Goal: Task Accomplishment & Management: Manage account settings

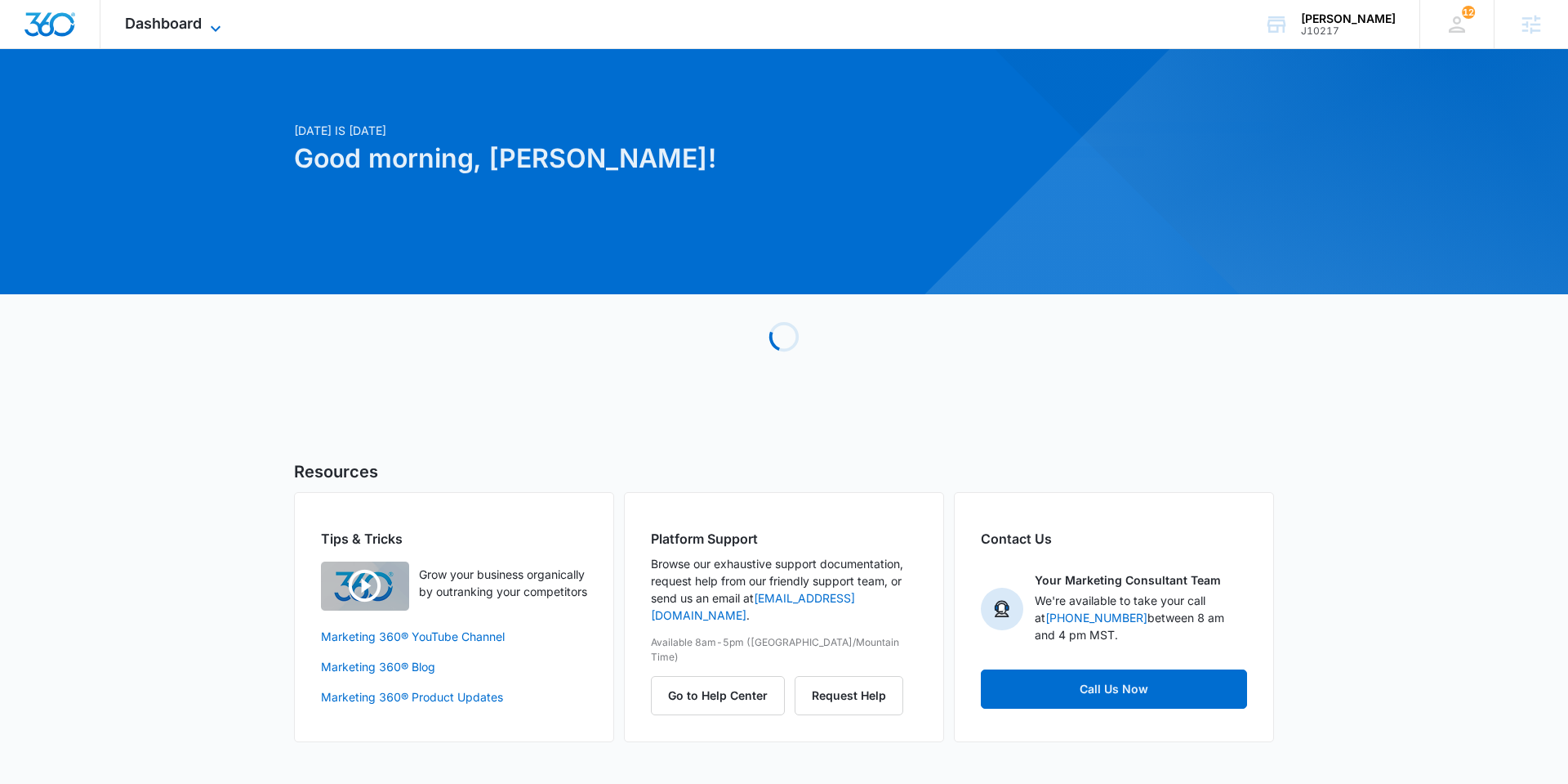
click at [193, 28] on span "Dashboard" at bounding box center [163, 23] width 77 height 17
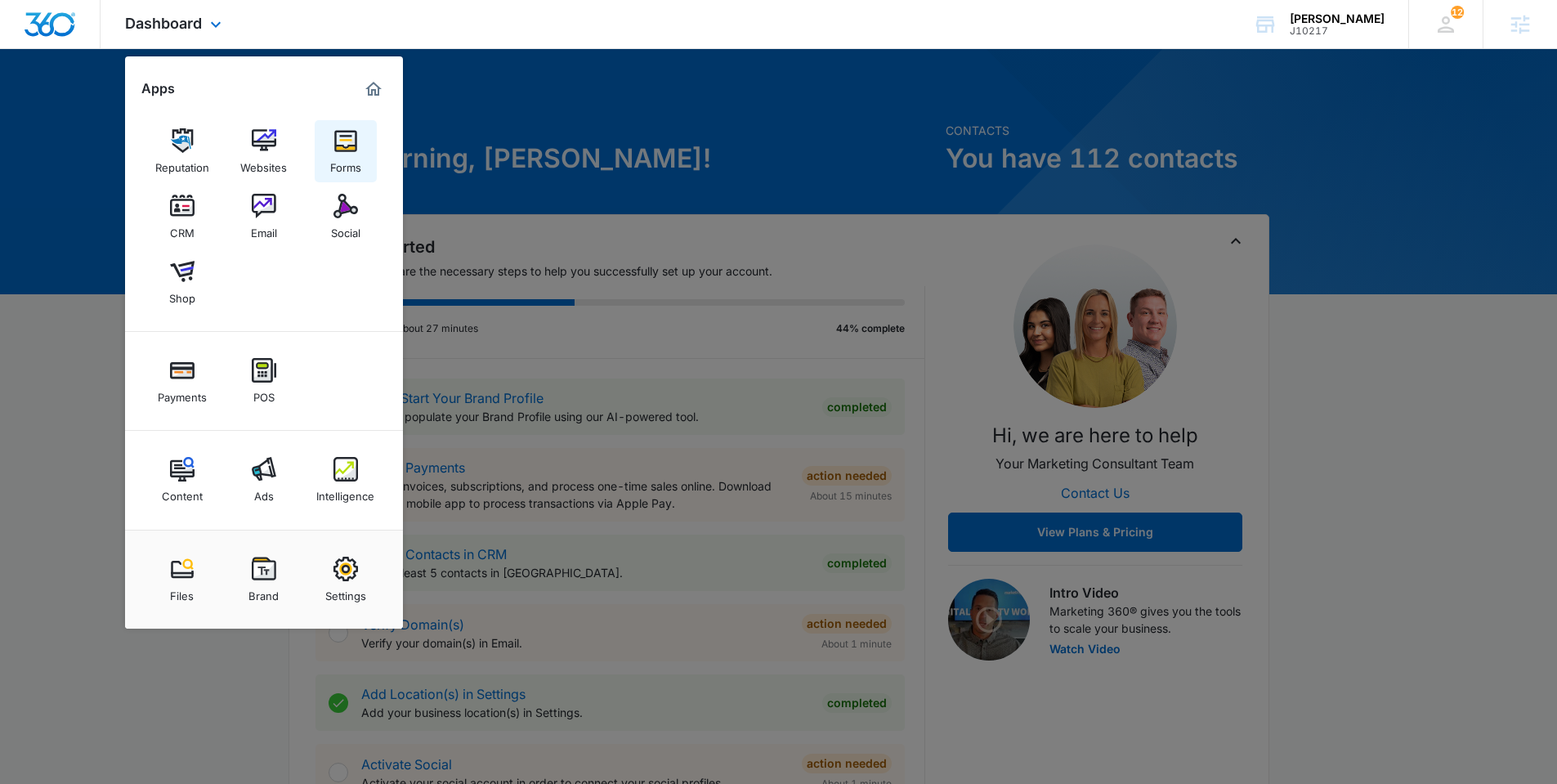
click at [360, 151] on link "Forms" at bounding box center [346, 151] width 62 height 62
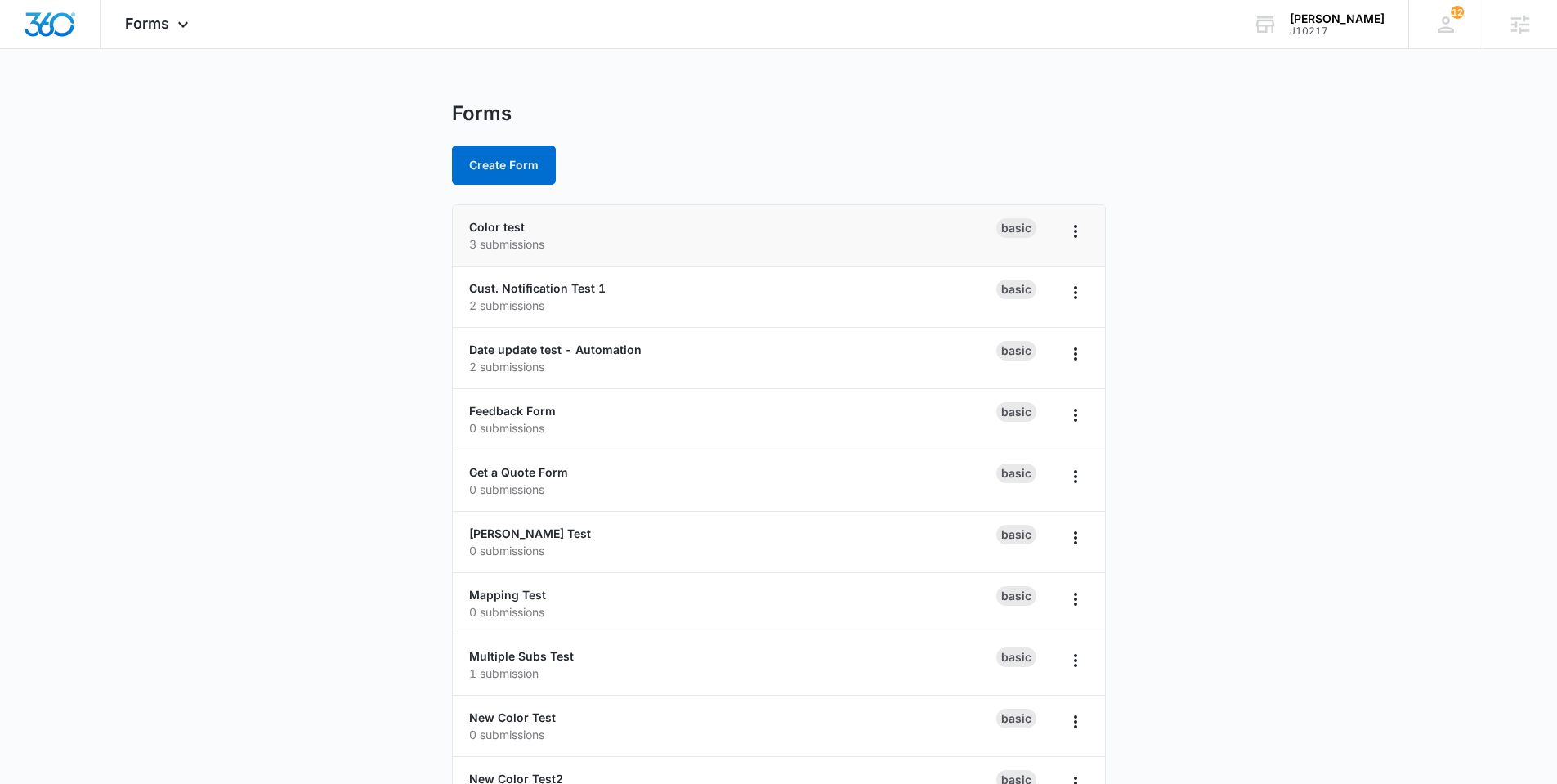
click at [524, 229] on div "Color test 3 submissions" at bounding box center [732, 235] width 527 height 35
click at [503, 225] on link "Color test" at bounding box center [497, 226] width 55 height 14
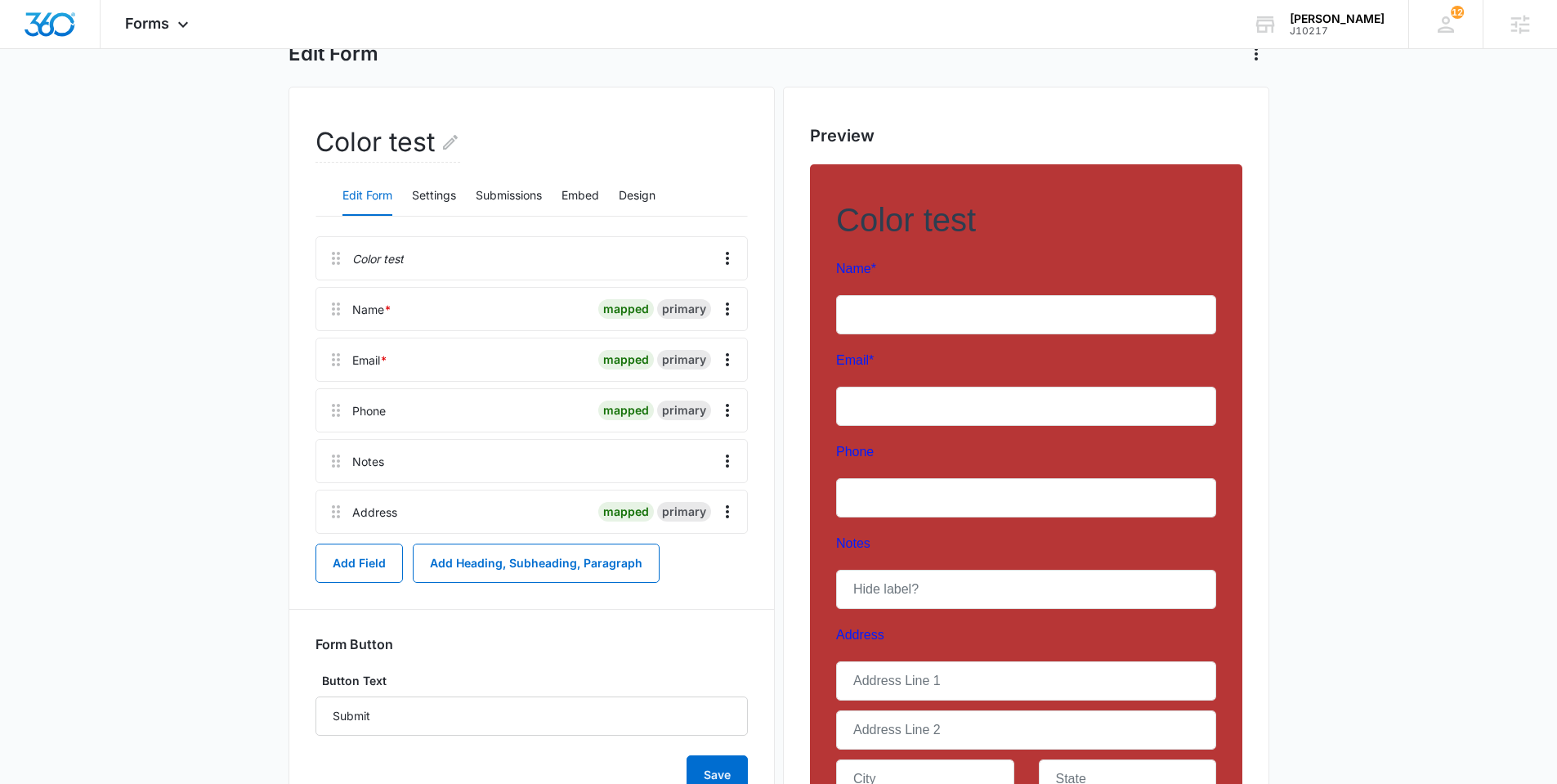
scroll to position [174, 0]
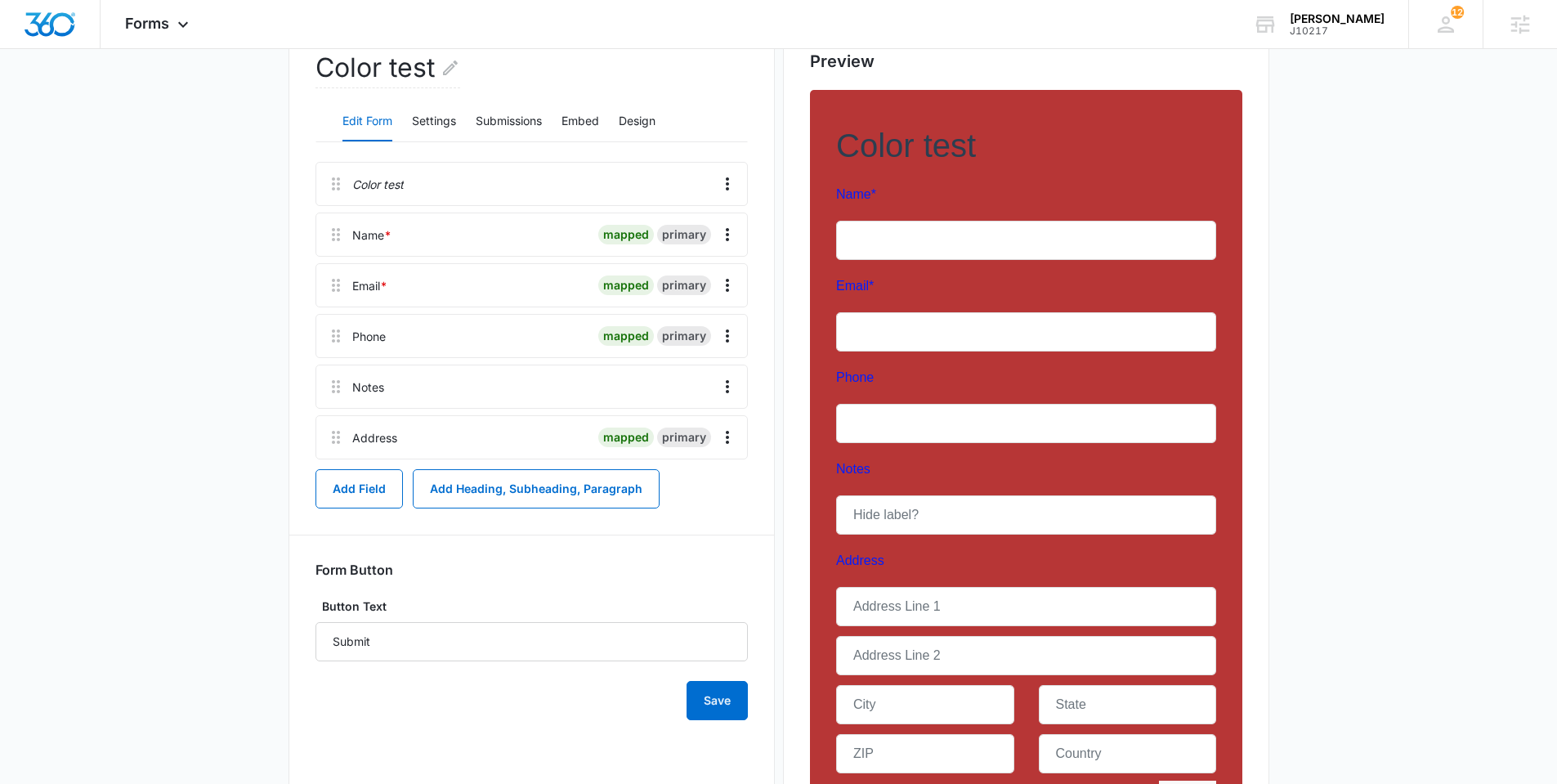
click at [126, 439] on main "Edit Form Color test Edit Form Settings Submissions Embed Design Color test Nam…" at bounding box center [778, 429] width 1557 height 1004
click at [547, 473] on button "Add Heading, Subheading, Paragraph" at bounding box center [535, 489] width 247 height 39
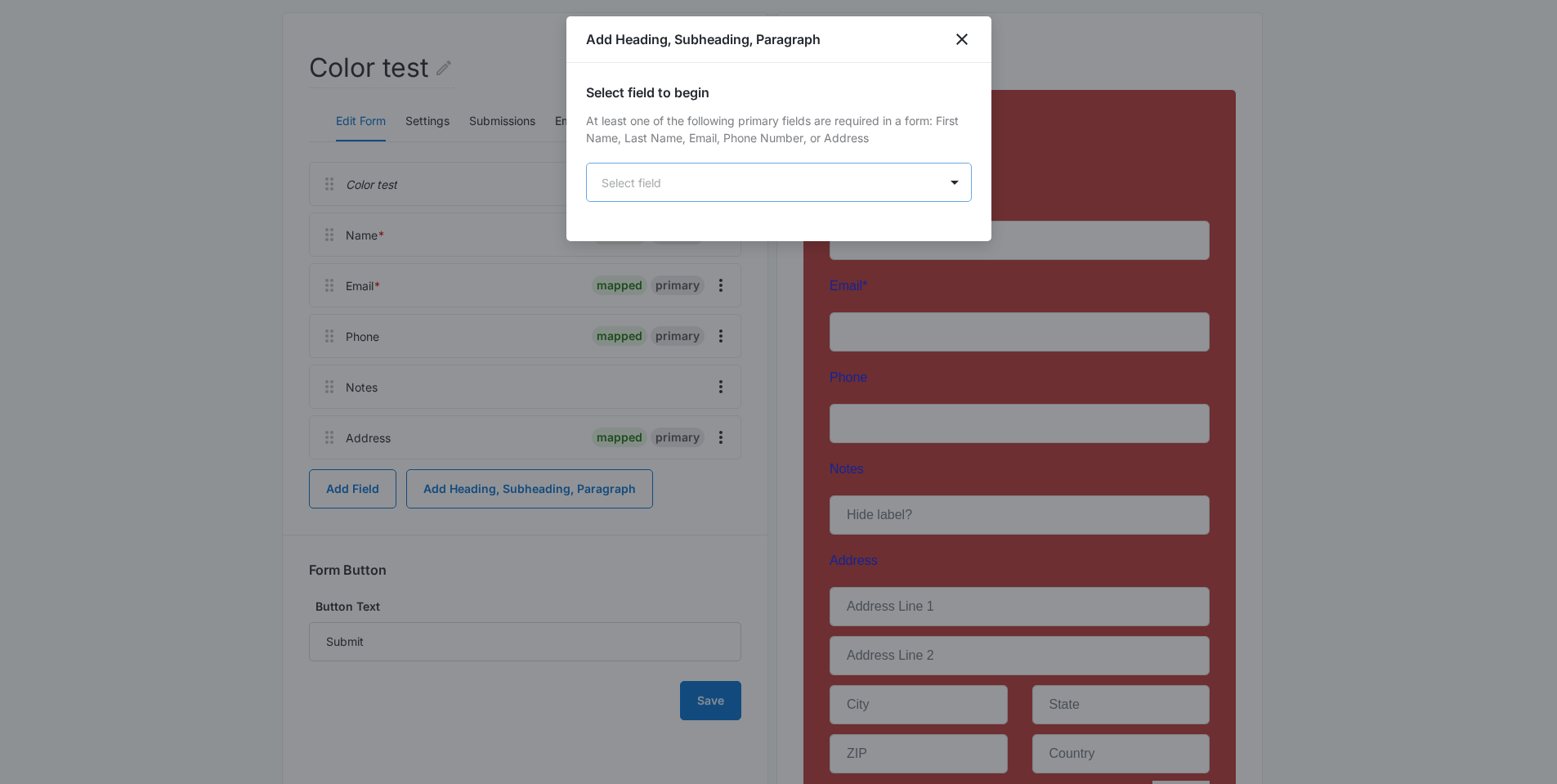
click at [607, 197] on body "Forms Apps Reputation Websites Forms CRM Email Social Shop Payments POS Content…" at bounding box center [778, 378] width 1557 height 1105
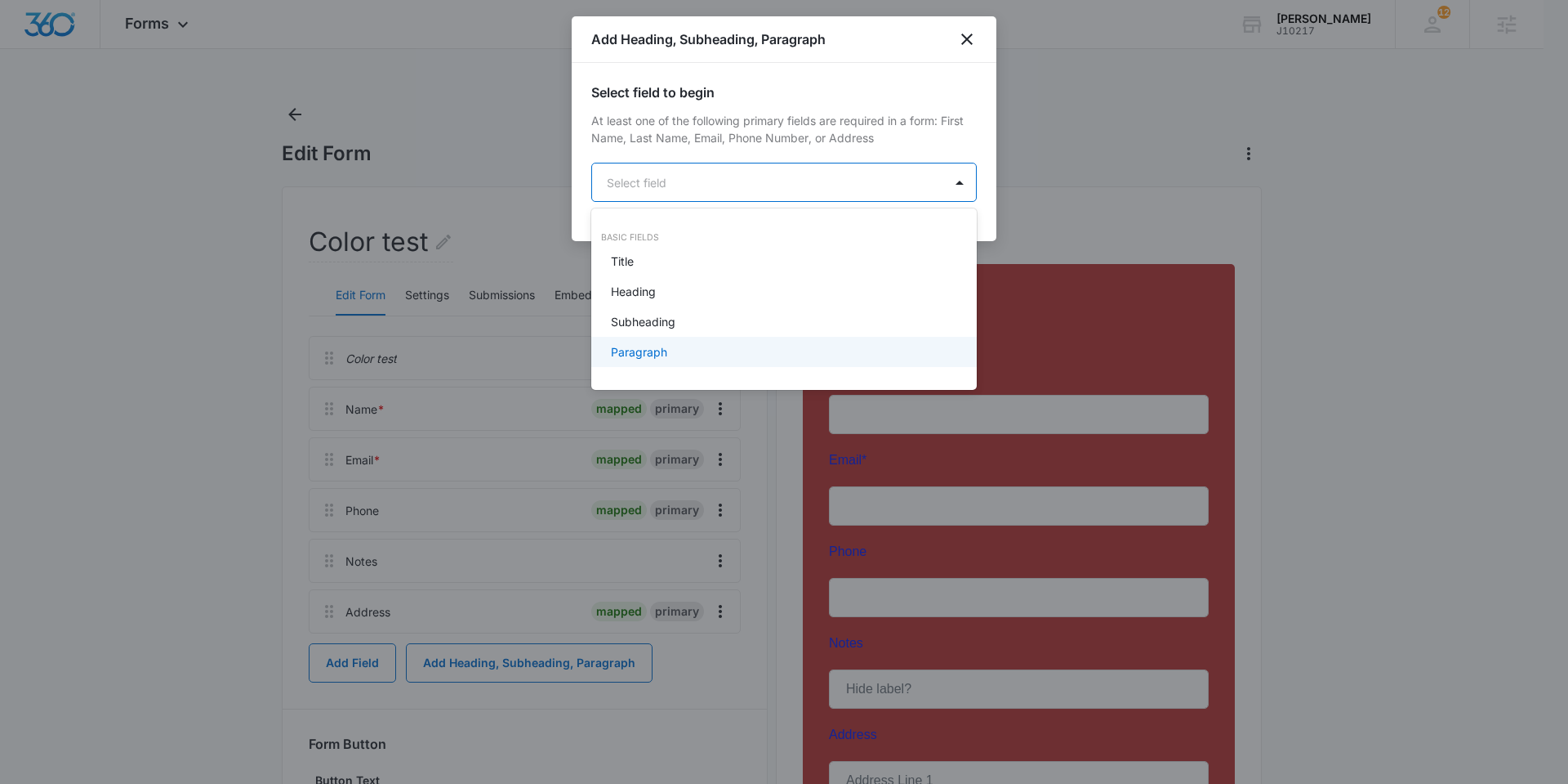
click at [654, 346] on p "Paragraph" at bounding box center [639, 352] width 56 height 17
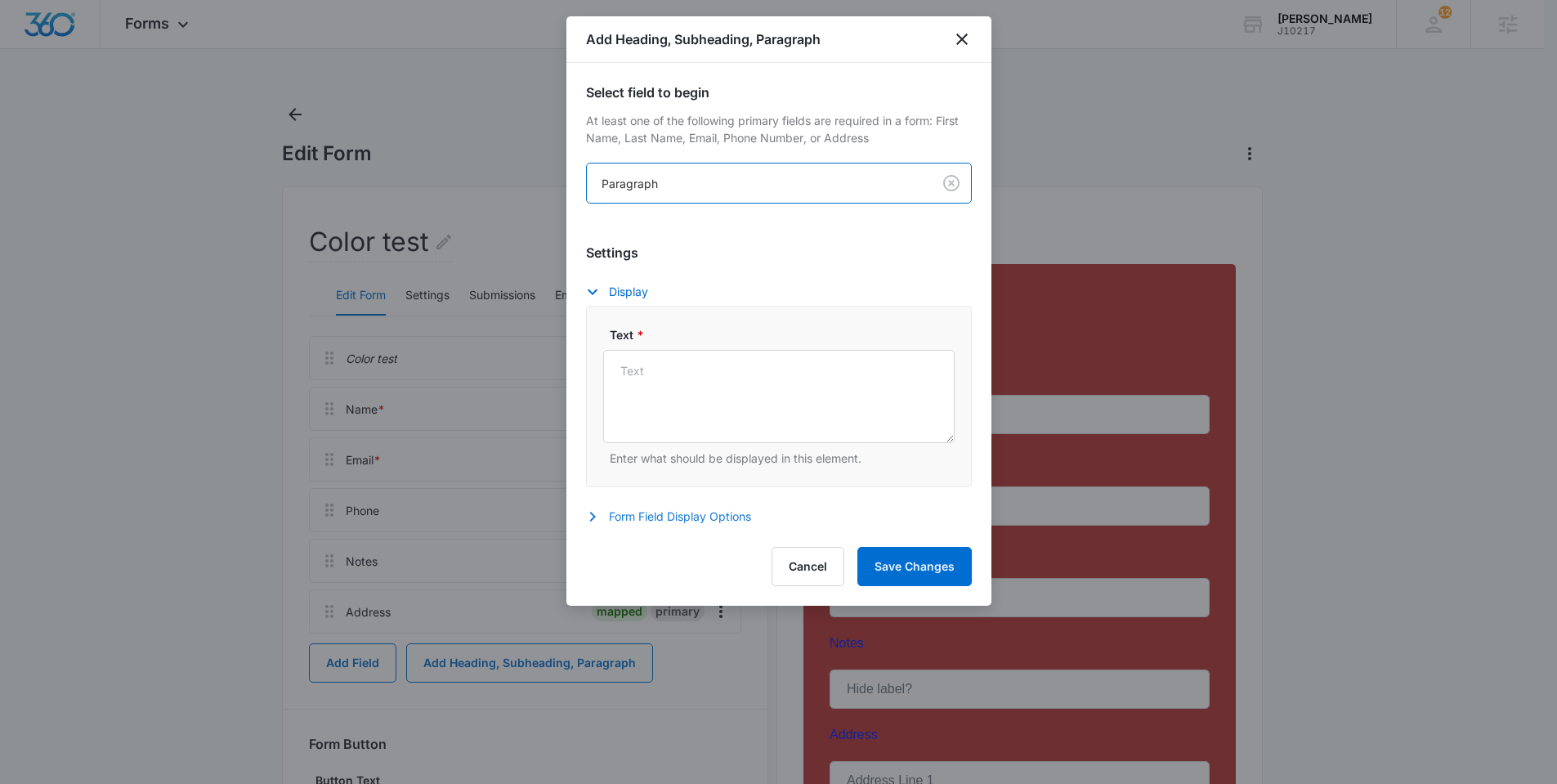
click at [582, 515] on icon "button" at bounding box center [592, 516] width 20 height 20
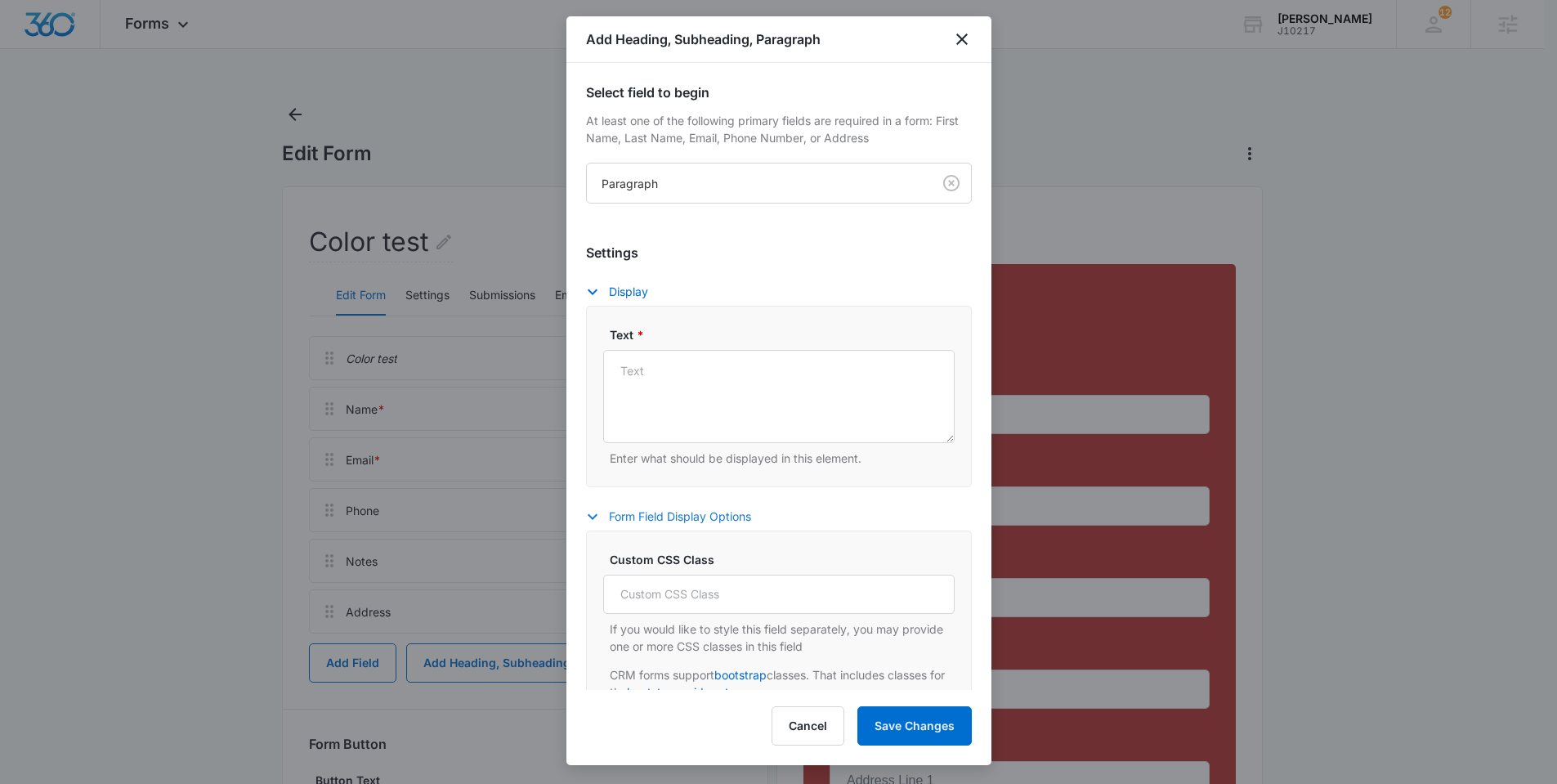
click at [594, 519] on icon "button" at bounding box center [592, 516] width 20 height 20
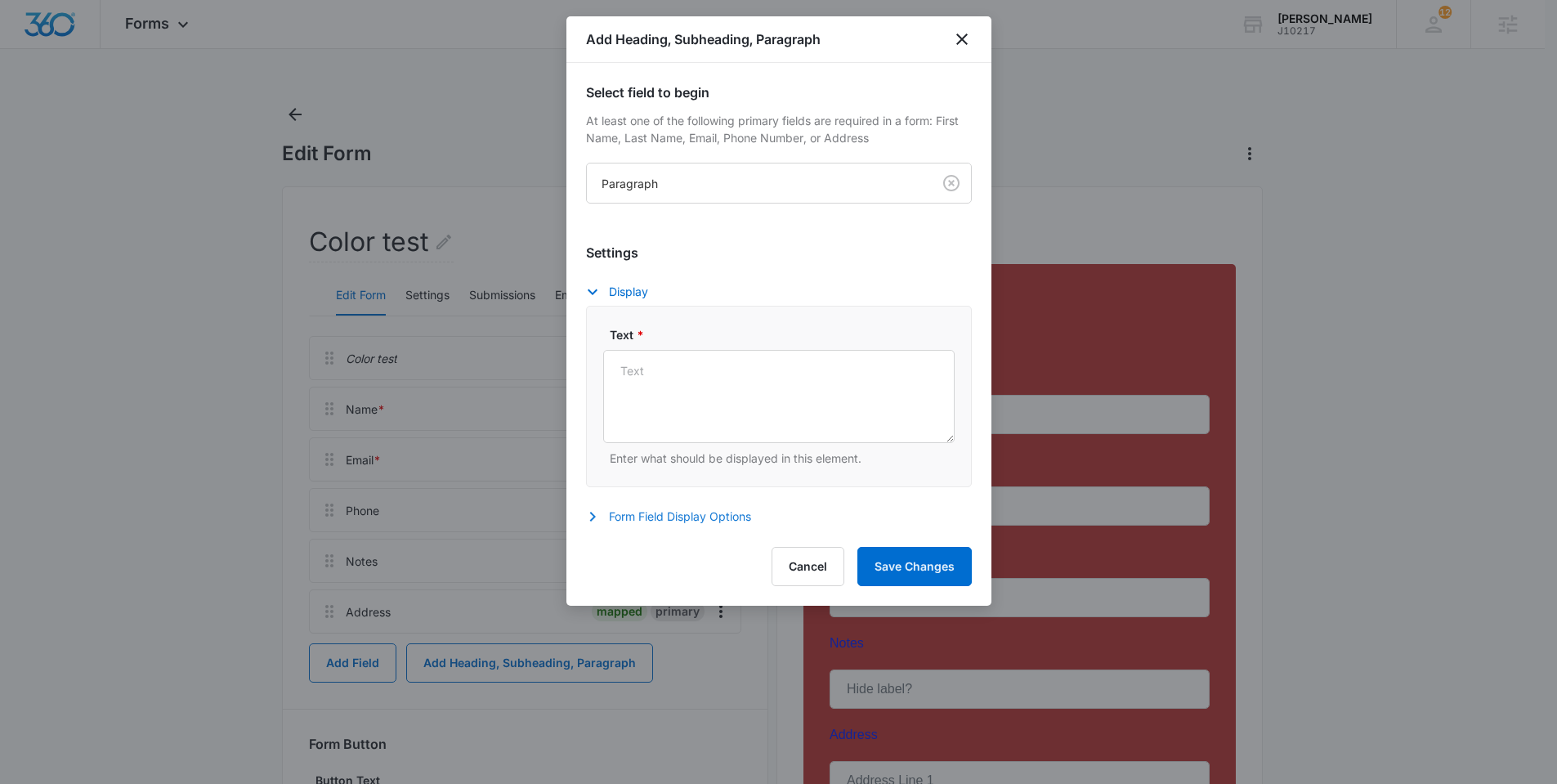
click at [594, 519] on icon "button" at bounding box center [592, 516] width 20 height 20
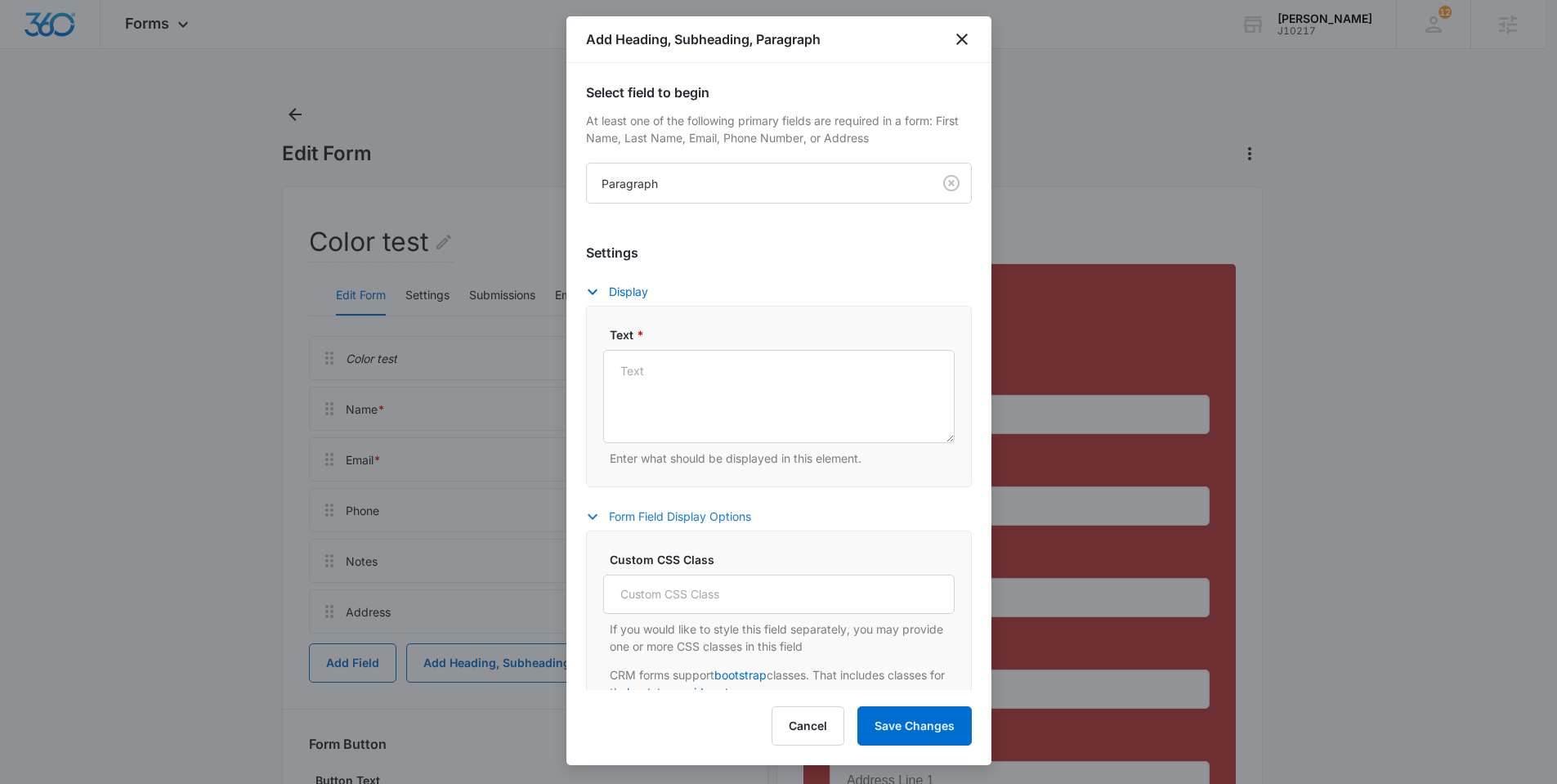
click at [594, 519] on icon "button" at bounding box center [592, 516] width 20 height 20
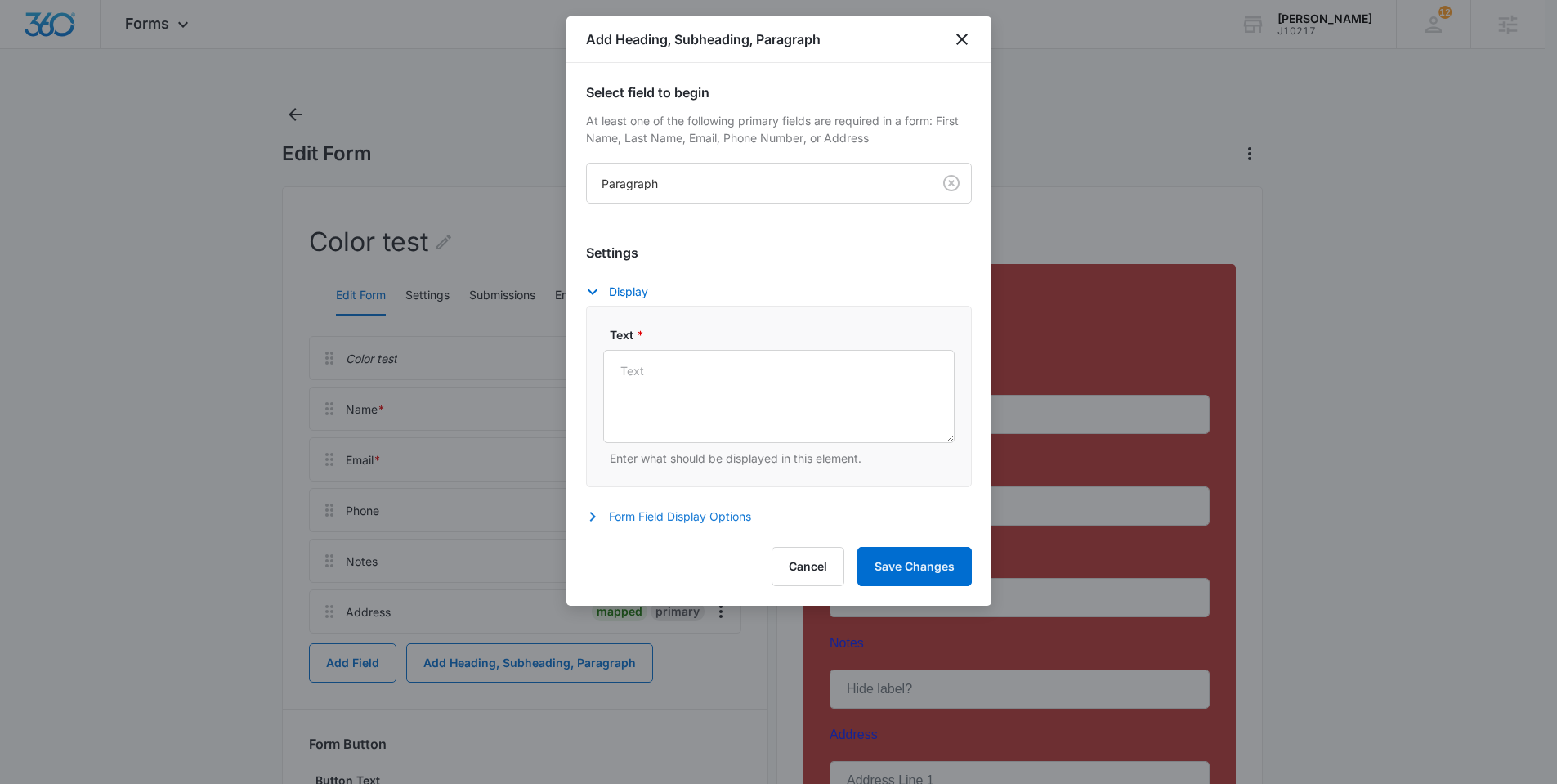
click at [445, 445] on div at bounding box center [778, 392] width 1557 height 784
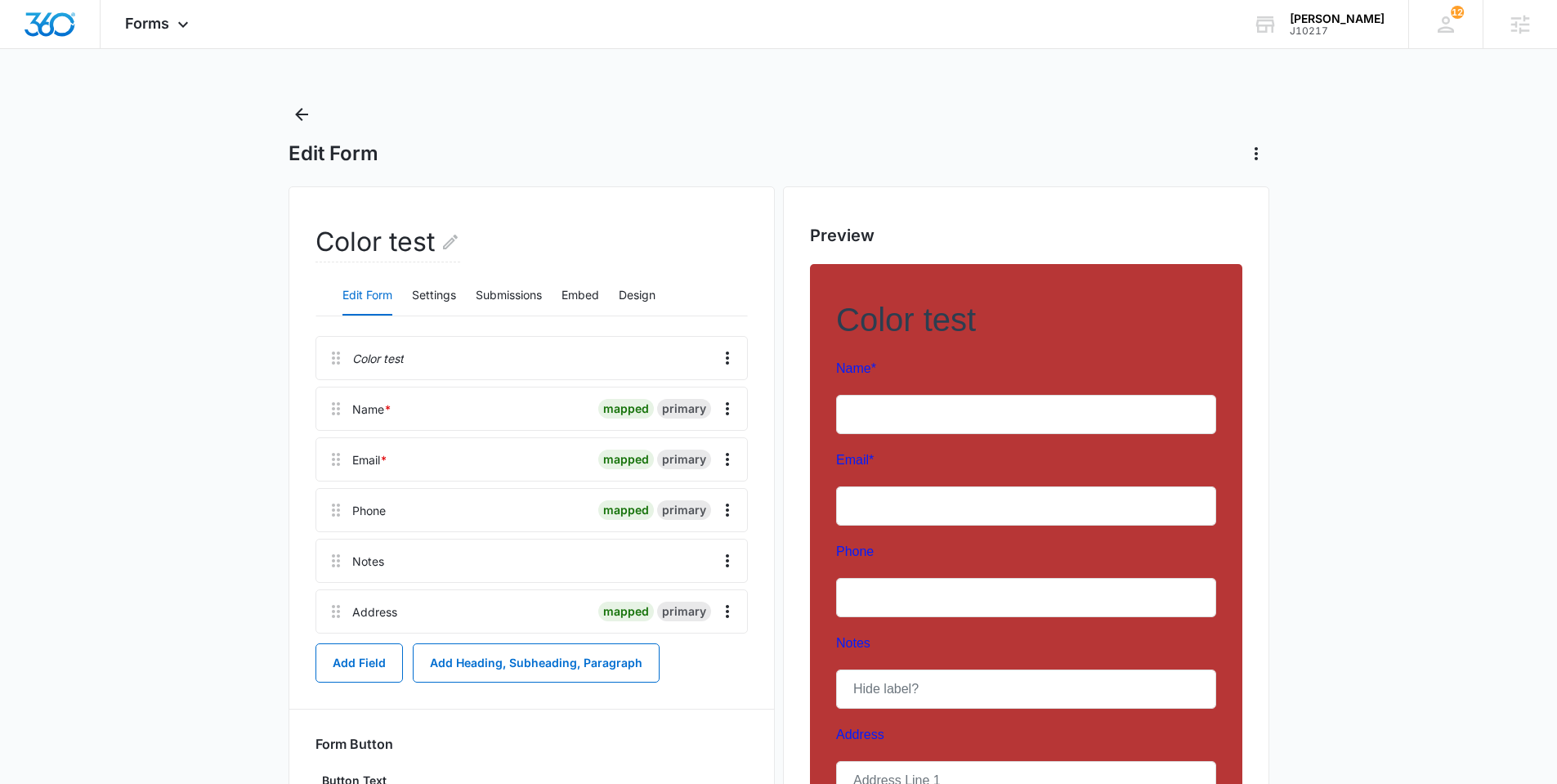
click at [1399, 249] on main "Edit Form Color test Edit Form Settings Submissions Embed Design Color test Nam…" at bounding box center [778, 603] width 1557 height 1004
click at [193, 22] on div "Forms Apps Reputation Websites Forms CRM Email Social Shop Payments POS Content…" at bounding box center [159, 23] width 116 height 48
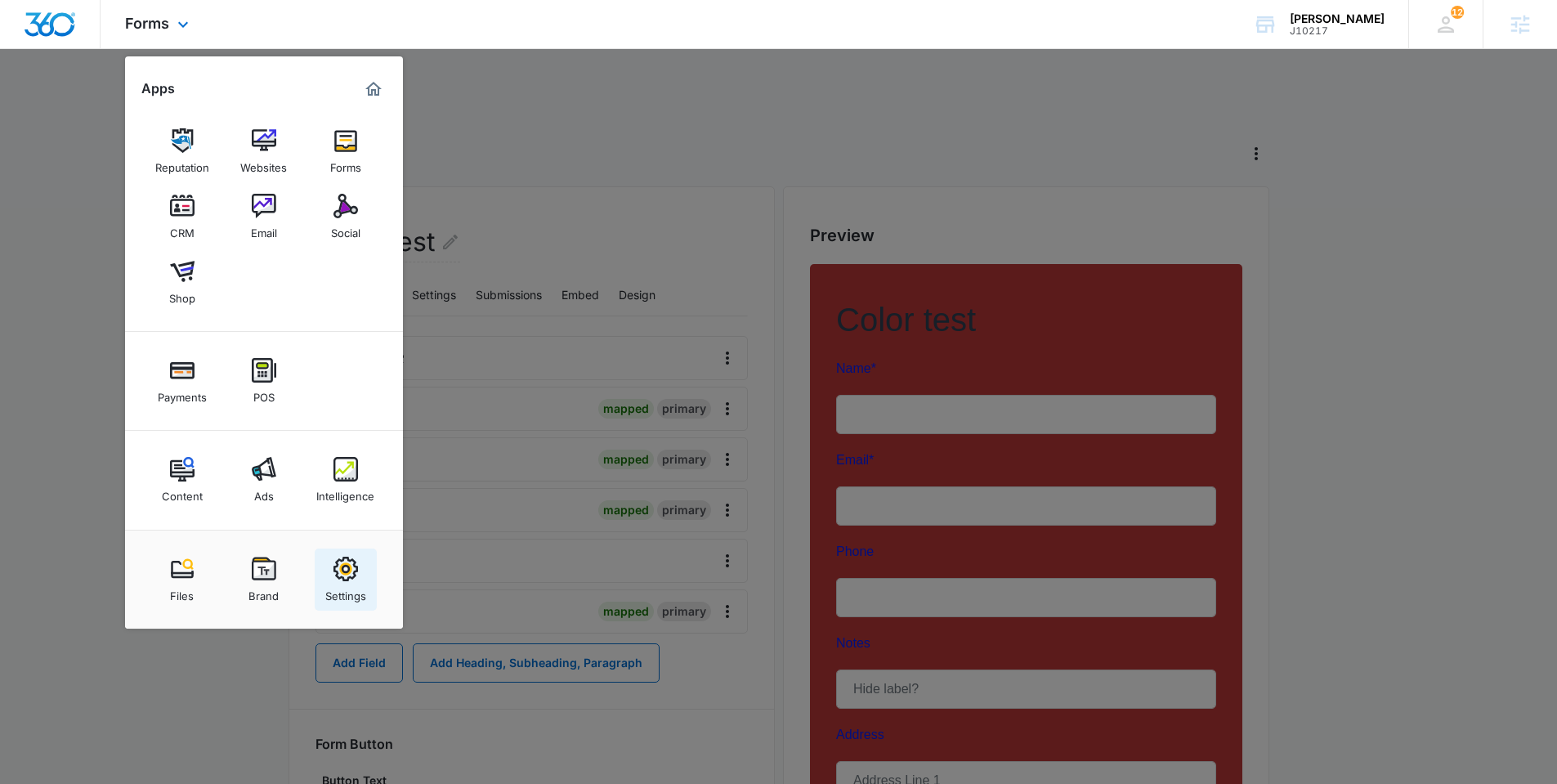
click at [344, 601] on div "Settings" at bounding box center [346, 592] width 41 height 22
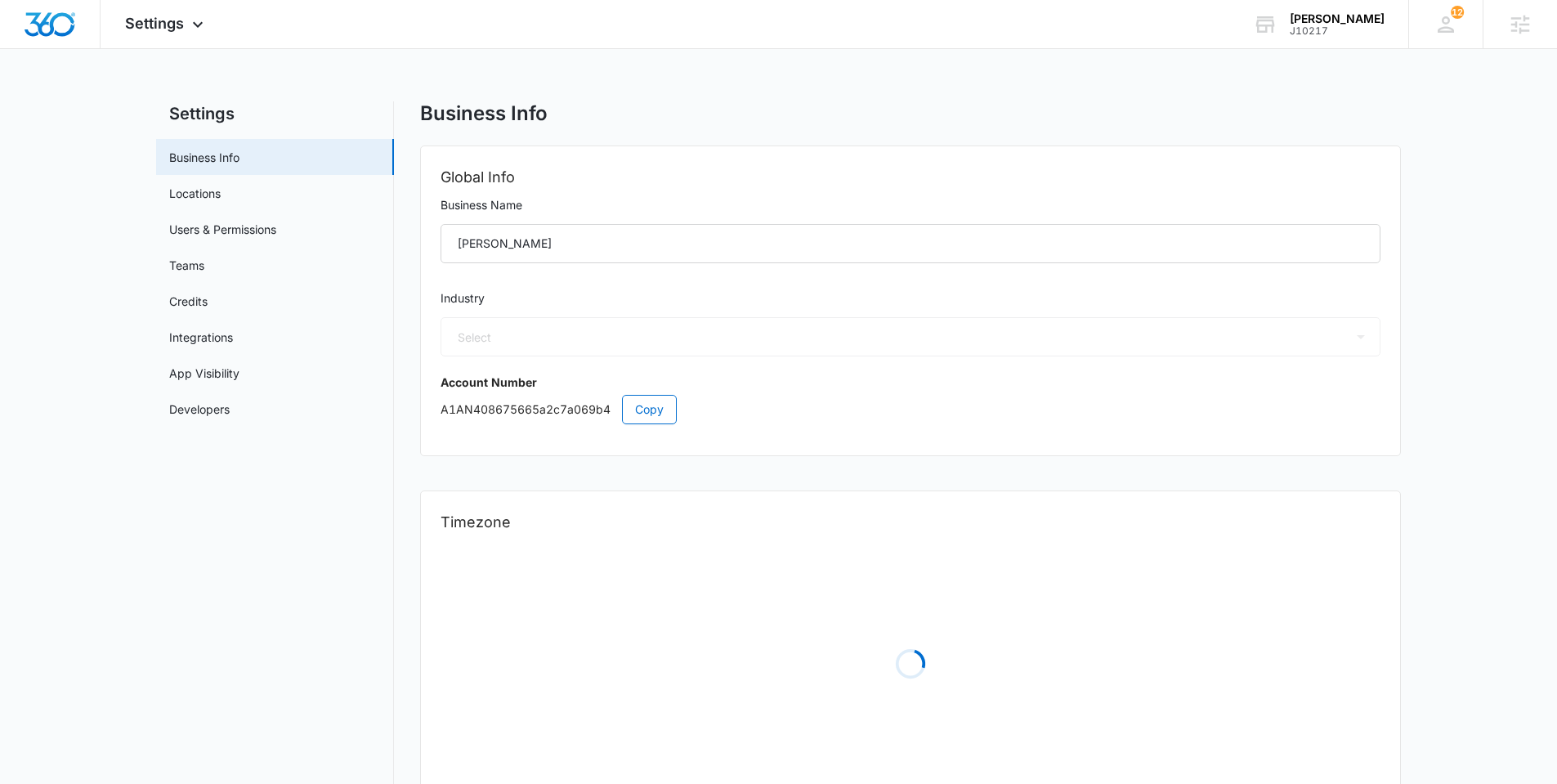
select select "54"
select select "US"
select select "America/[GEOGRAPHIC_DATA]"
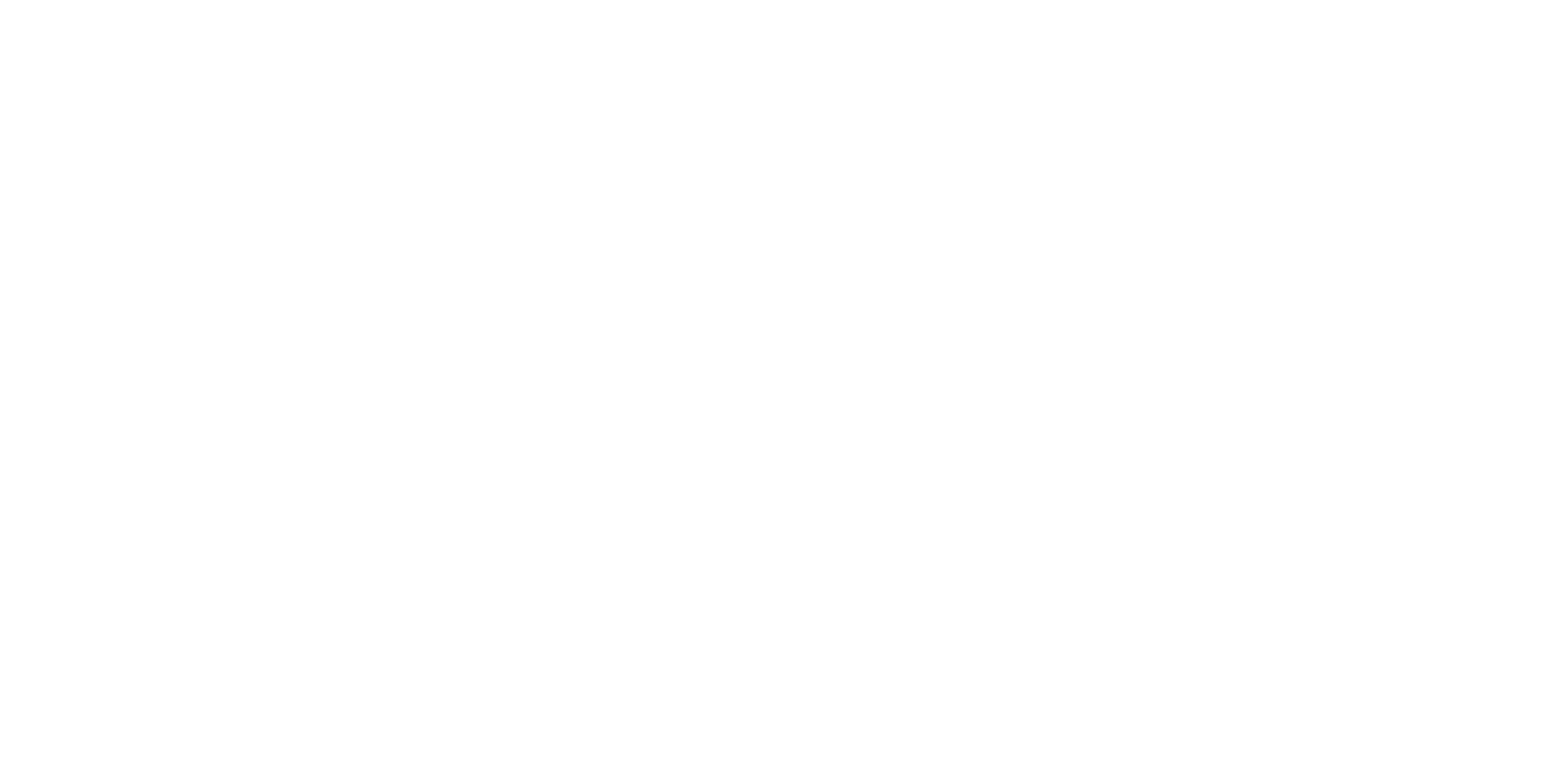
type input "jeni.dean@madwire.com"
click at [0, 0] on input "Sign In" at bounding box center [0, 0] width 0 height 0
